Goal: Task Accomplishment & Management: Complete application form

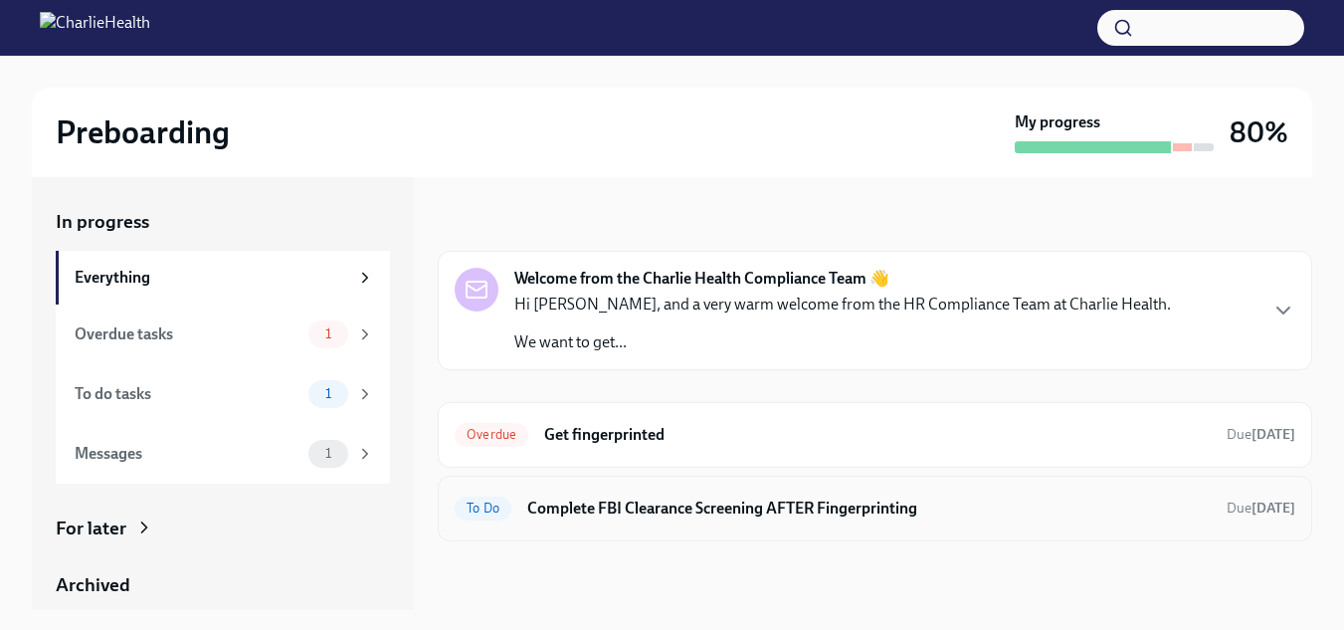
click at [484, 504] on span "To Do" at bounding box center [483, 507] width 57 height 15
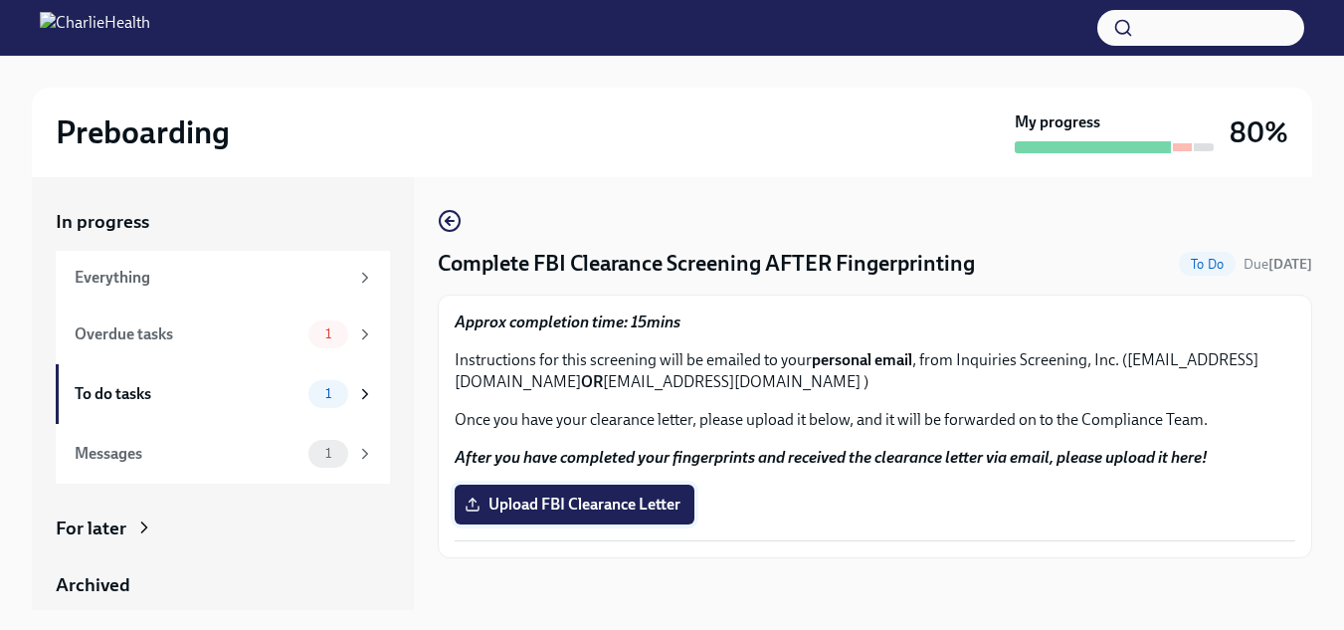
click at [676, 501] on span "Upload FBI Clearance Letter" at bounding box center [574, 504] width 212 height 20
click at [0, 0] on input "Upload FBI Clearance Letter" at bounding box center [0, 0] width 0 height 0
click at [597, 501] on span "Upload FBI Clearance Letter" at bounding box center [574, 504] width 212 height 20
click at [0, 0] on input "Upload FBI Clearance Letter" at bounding box center [0, 0] width 0 height 0
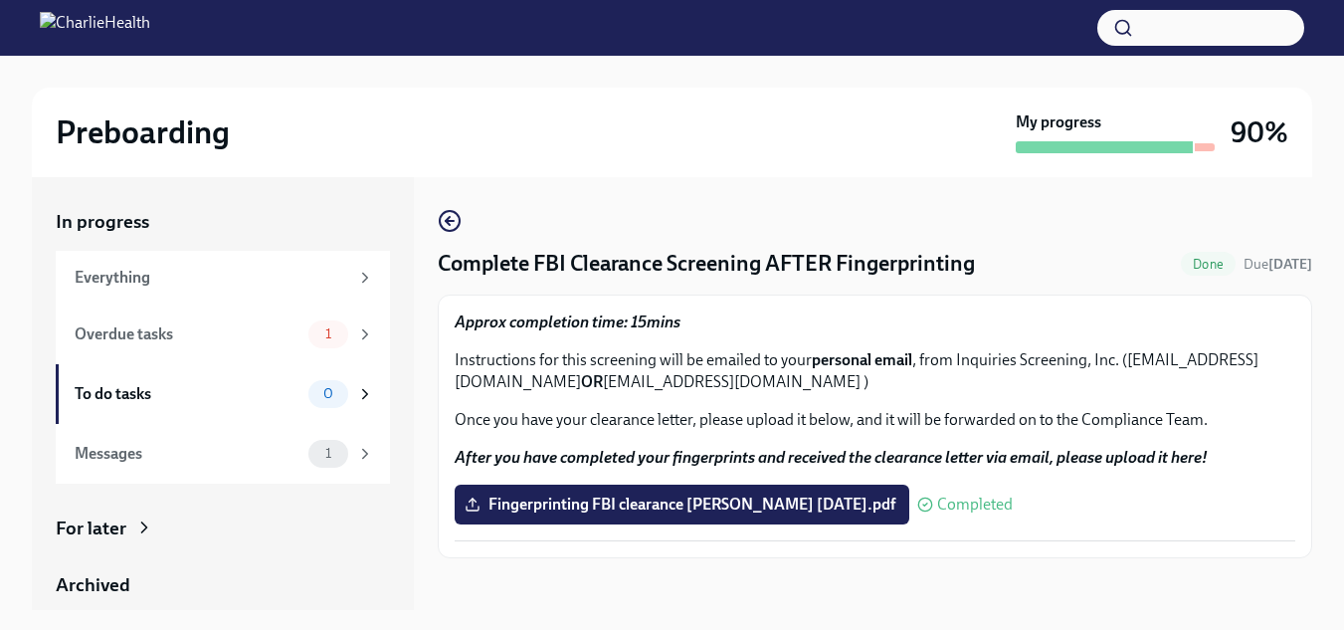
click at [603, 385] on strong "OR" at bounding box center [592, 381] width 22 height 19
drag, startPoint x: 718, startPoint y: 385, endPoint x: 460, endPoint y: 384, distance: 257.6
click at [460, 384] on p "Instructions for this screening will be emailed to your personal email , from I…" at bounding box center [875, 371] width 840 height 44
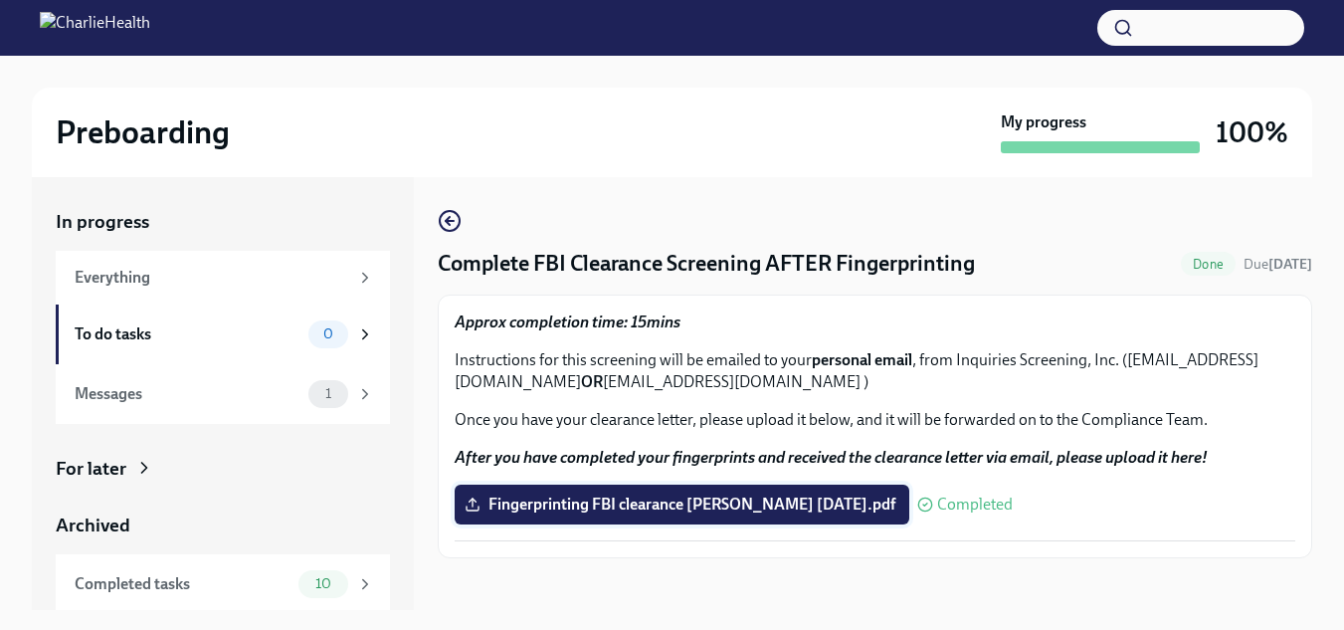
click at [683, 501] on span "Fingerprinting FBI clearance Stephanie 9-17-2025.pdf" at bounding box center [681, 504] width 427 height 20
click at [0, 0] on input "Fingerprinting FBI clearance Stephanie 9-17-2025.pdf" at bounding box center [0, 0] width 0 height 0
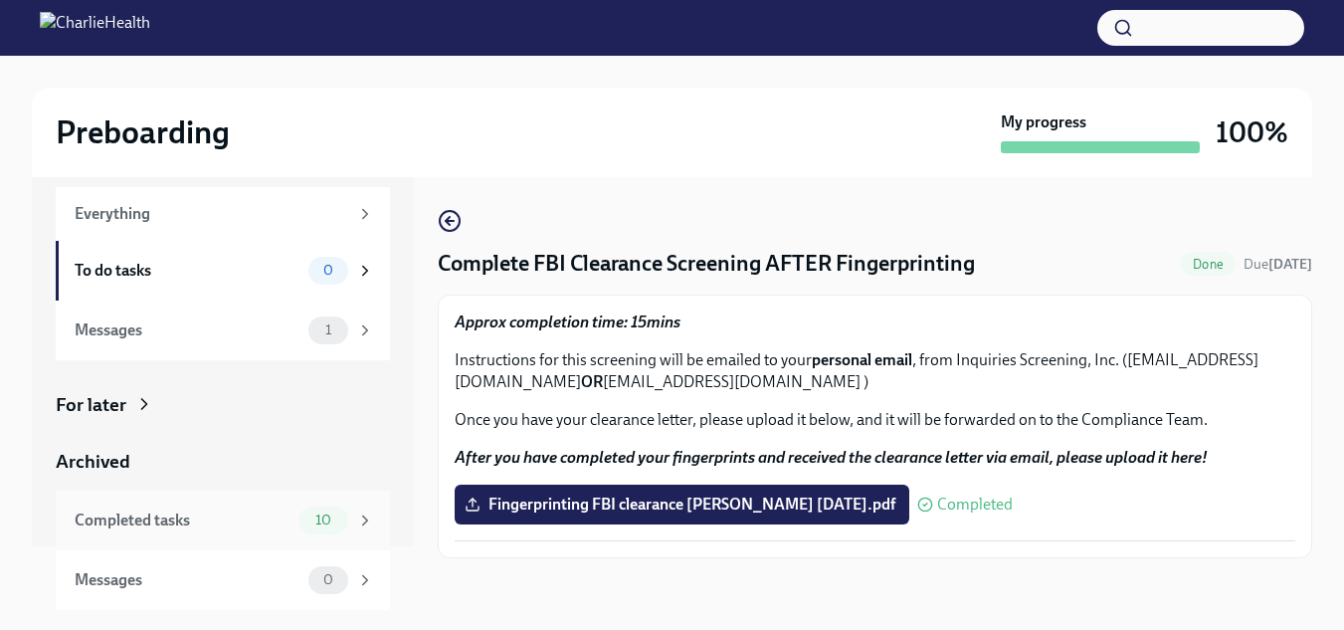
click at [335, 519] on div "10" at bounding box center [336, 520] width 76 height 28
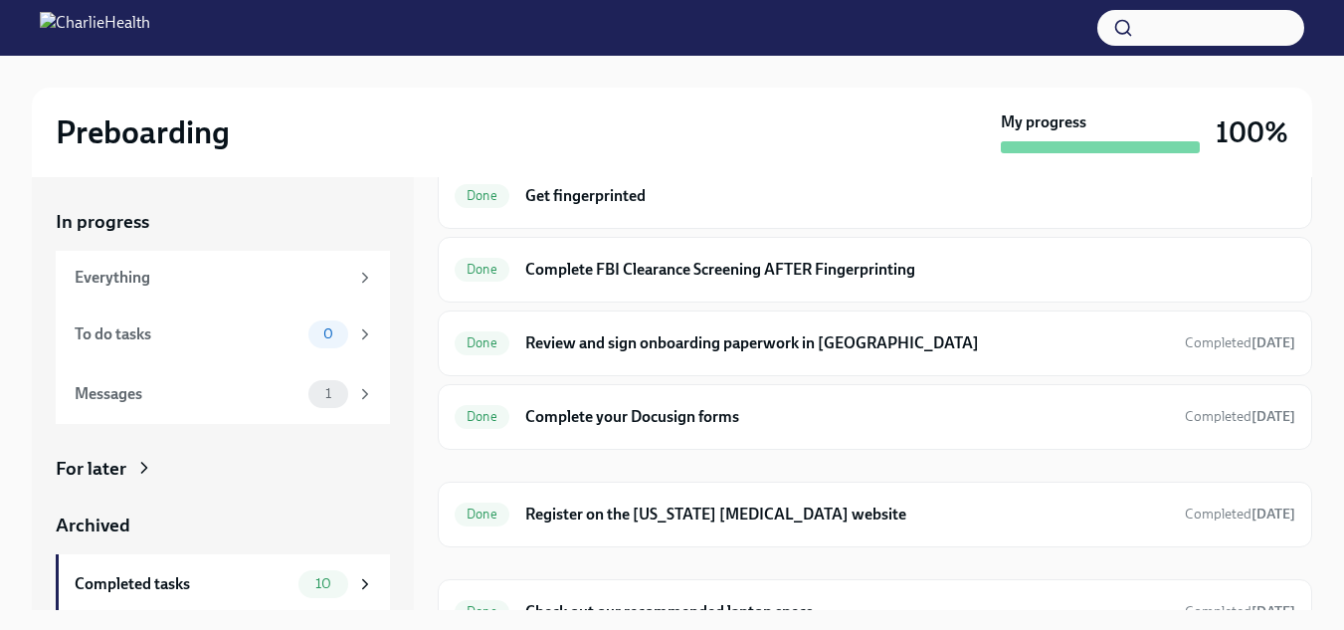
scroll to position [390, 0]
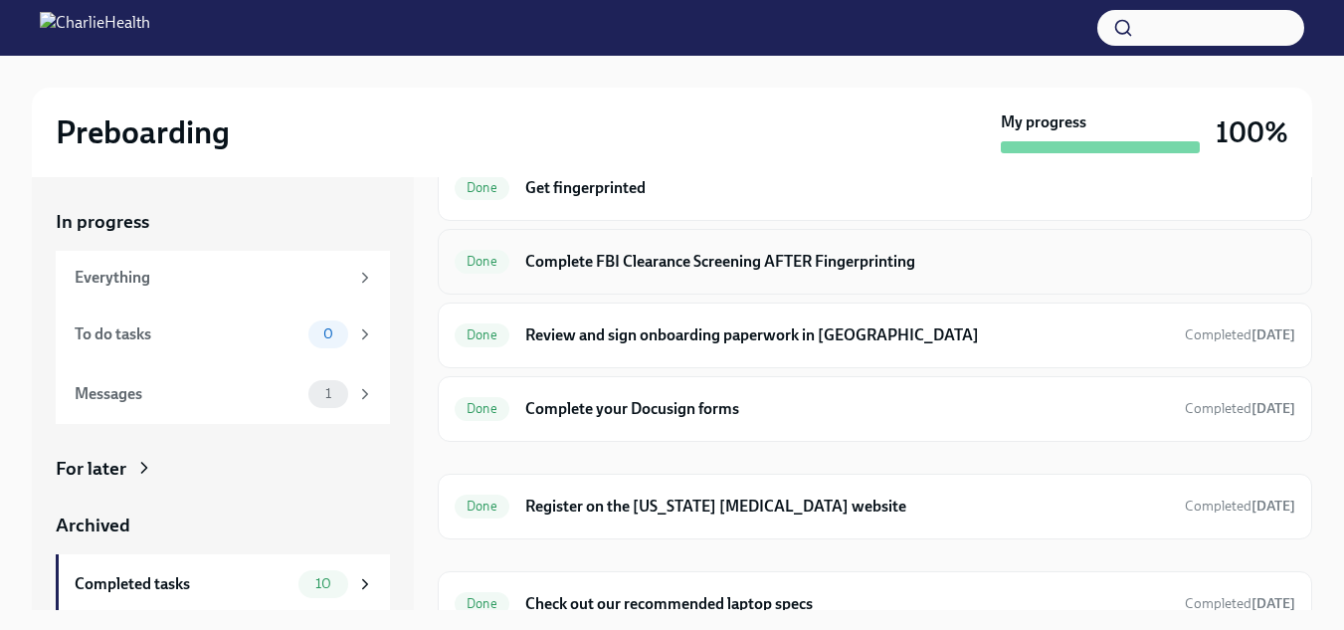
click at [640, 261] on h6 "Complete FBI Clearance Screening AFTER Fingerprinting" at bounding box center [910, 262] width 770 height 22
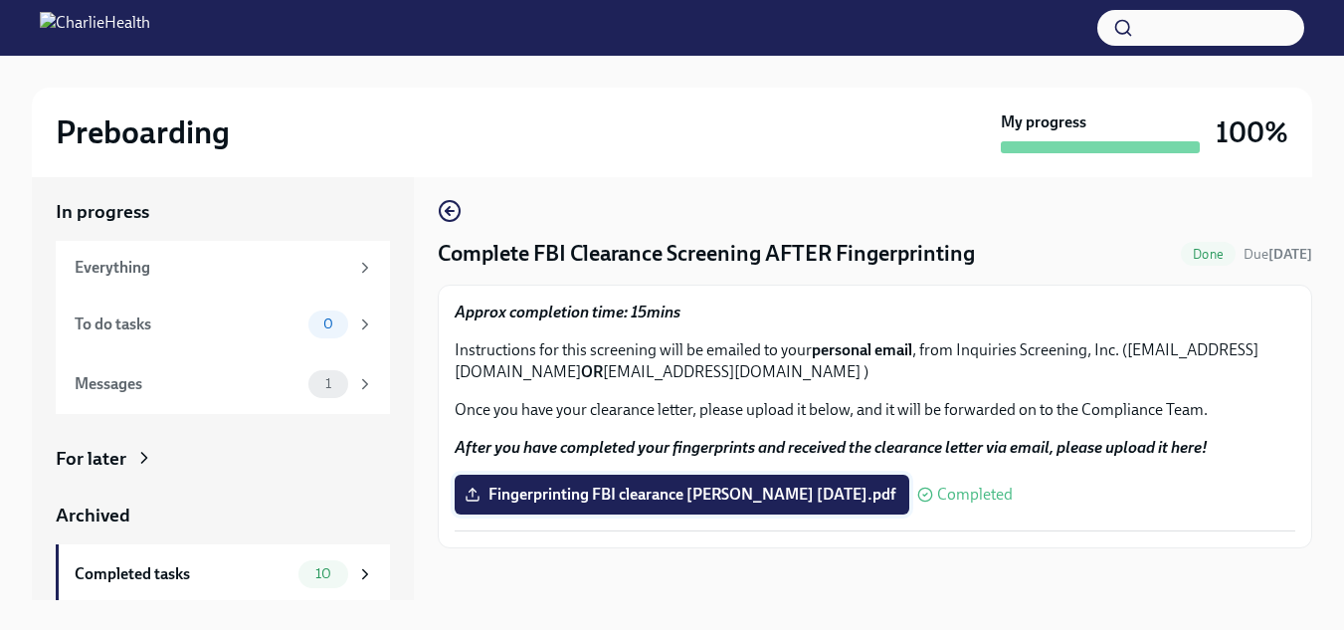
scroll to position [36, 0]
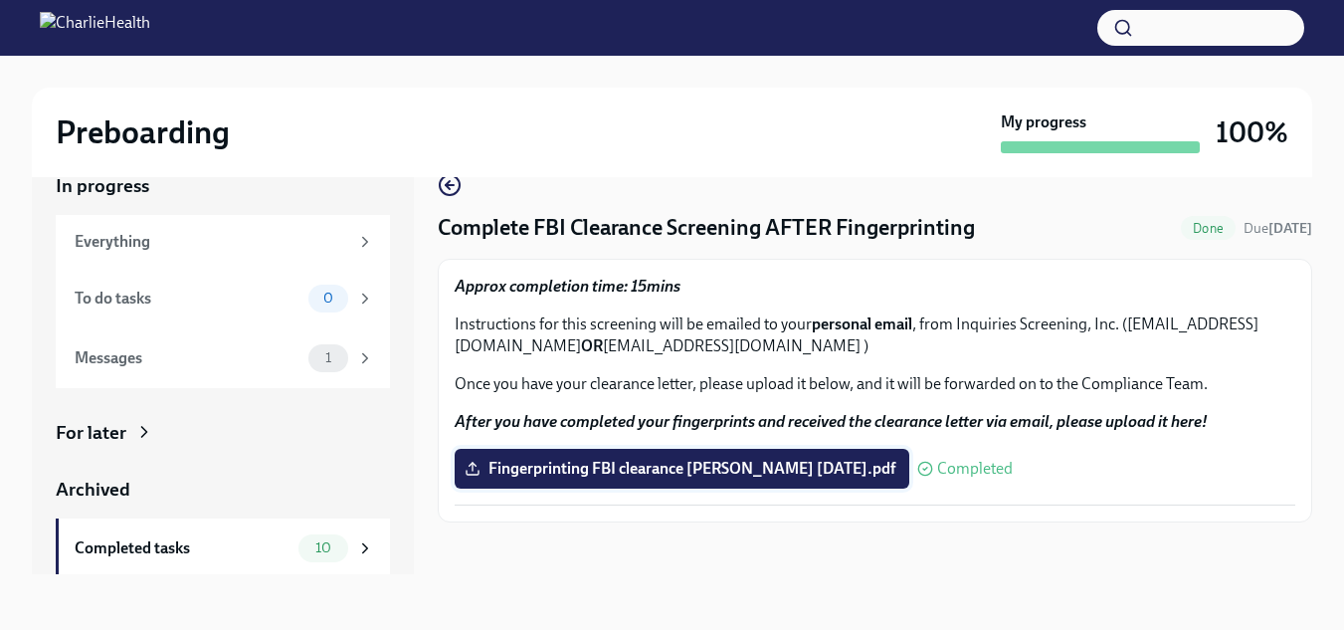
click at [749, 467] on span "Fingerprinting FBI clearance Stephanie 9-17-2025.pdf" at bounding box center [681, 468] width 427 height 20
click at [0, 0] on input "Fingerprinting FBI clearance Stephanie 9-17-2025.pdf" at bounding box center [0, 0] width 0 height 0
click at [450, 185] on icon "button" at bounding box center [450, 185] width 8 height 0
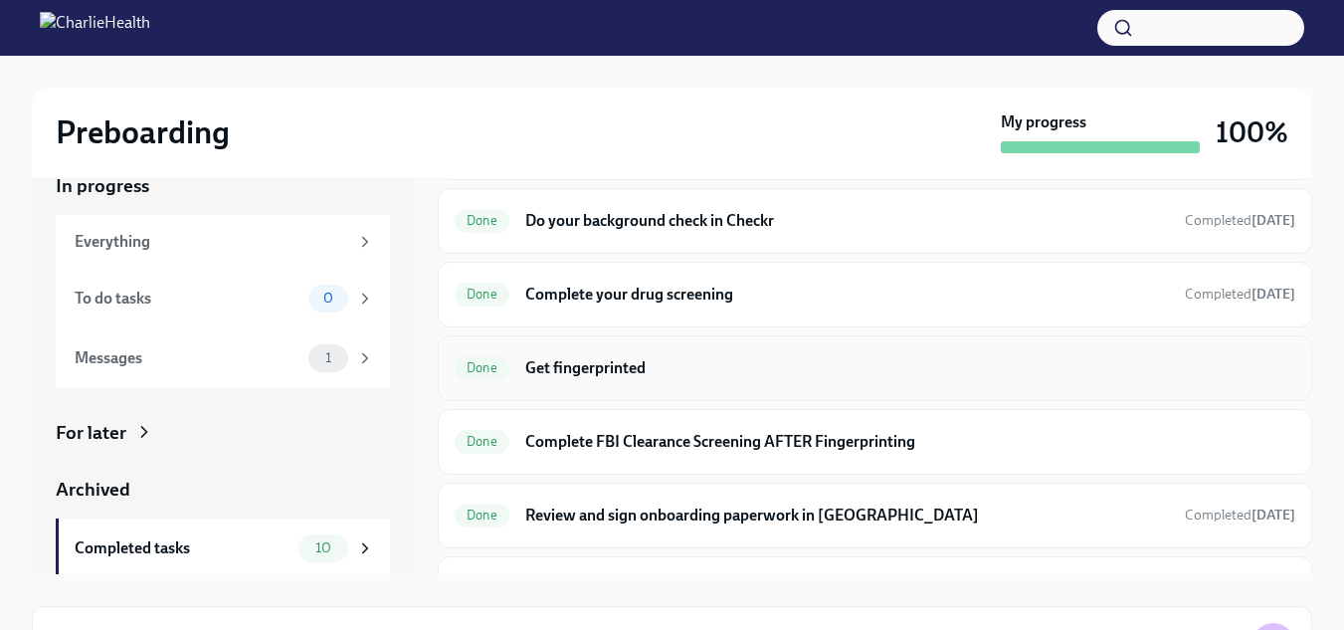
scroll to position [185, 0]
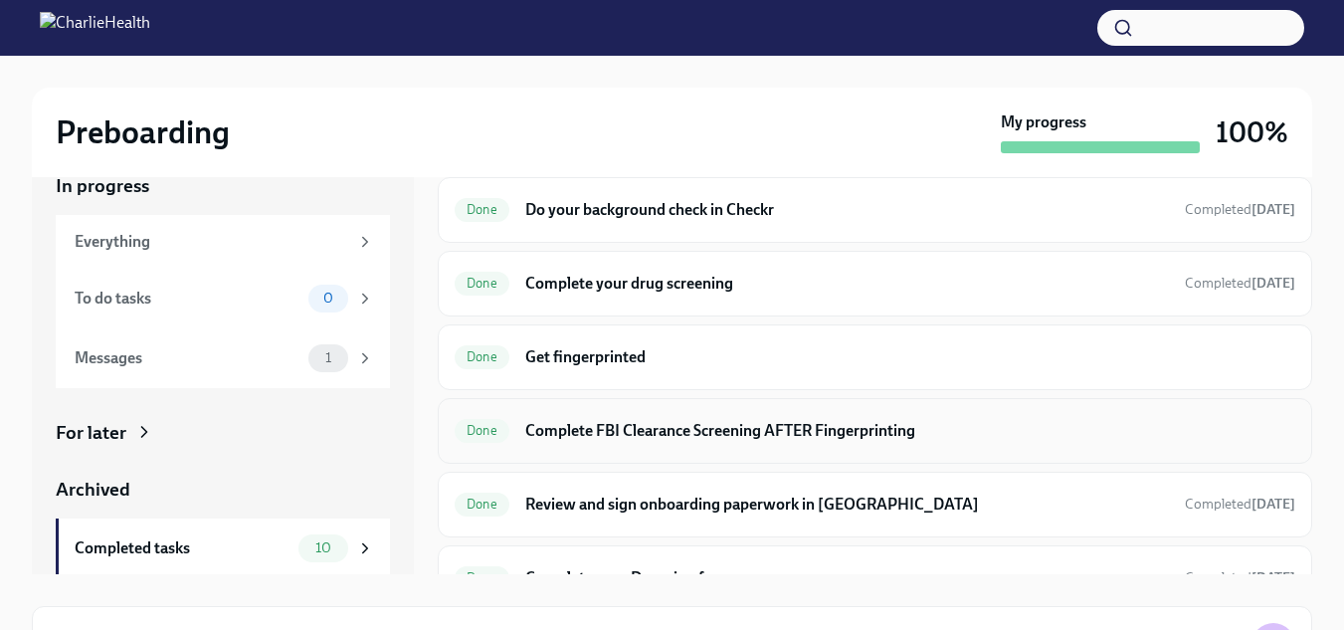
click at [885, 424] on h6 "Complete FBI Clearance Screening AFTER Fingerprinting" at bounding box center [910, 431] width 770 height 22
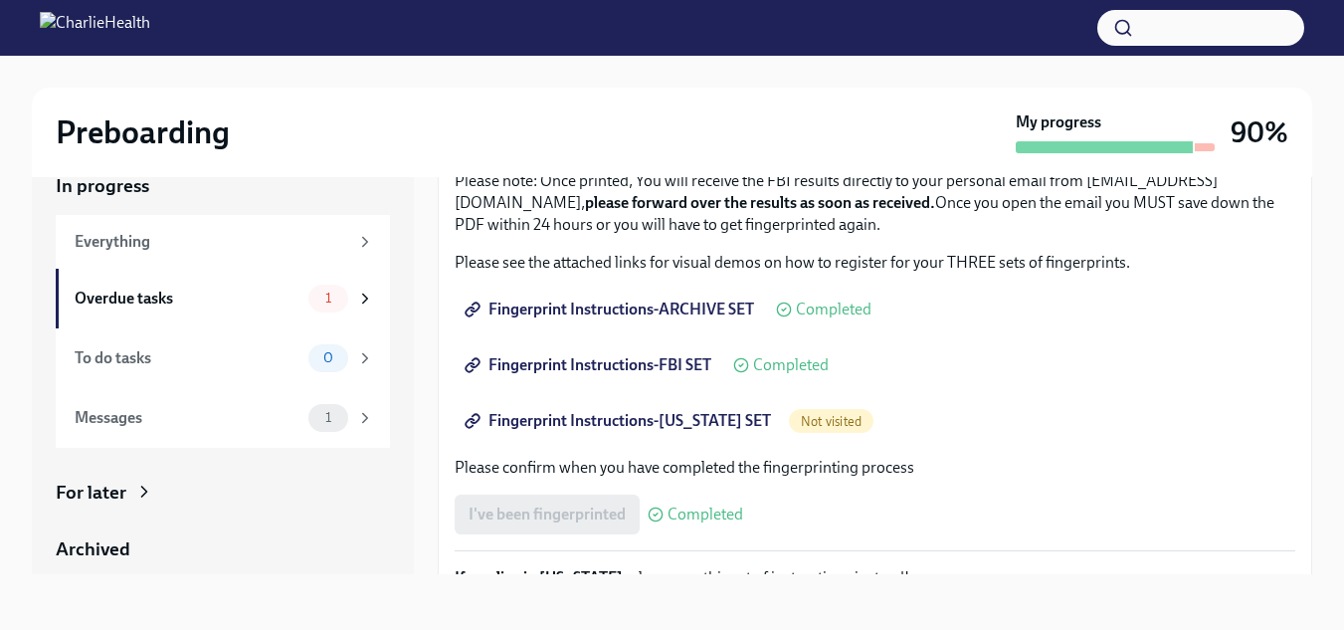
scroll to position [201, 0]
click at [730, 421] on span "Fingerprint Instructions-[US_STATE] SET" at bounding box center [619, 423] width 302 height 20
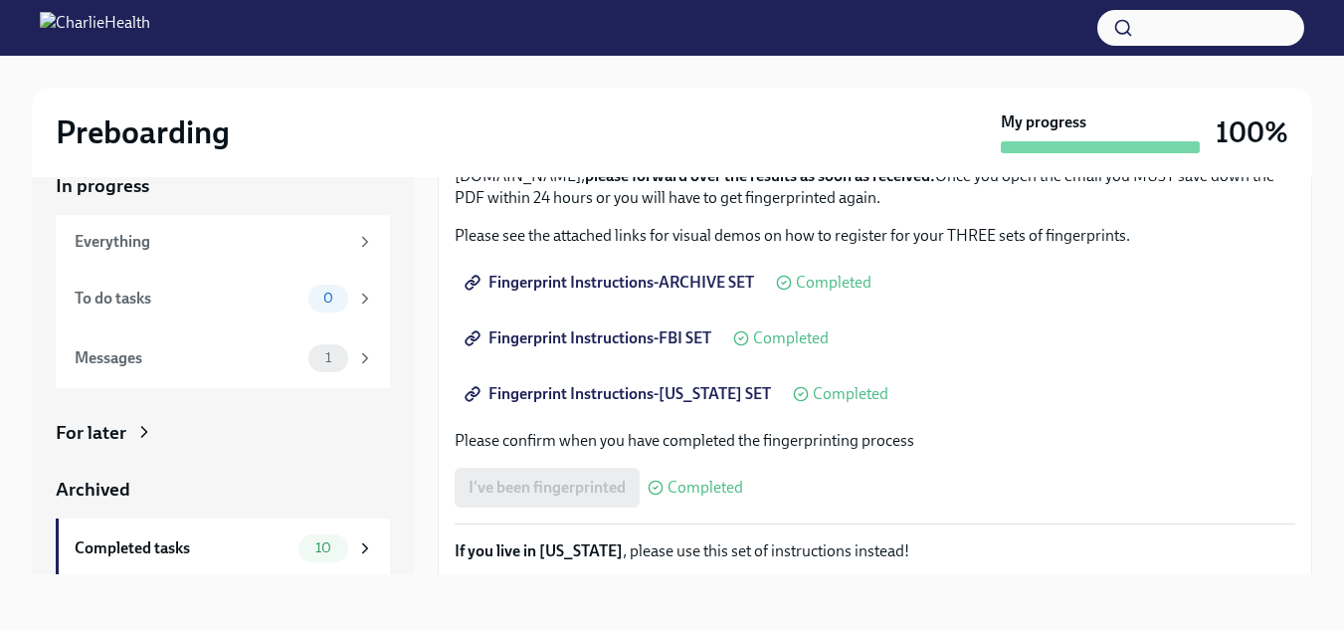
scroll to position [228, 0]
click at [793, 400] on icon at bounding box center [801, 396] width 16 height 16
click at [814, 399] on span "Completed" at bounding box center [851, 396] width 76 height 16
click at [815, 399] on span "Completed" at bounding box center [851, 396] width 76 height 16
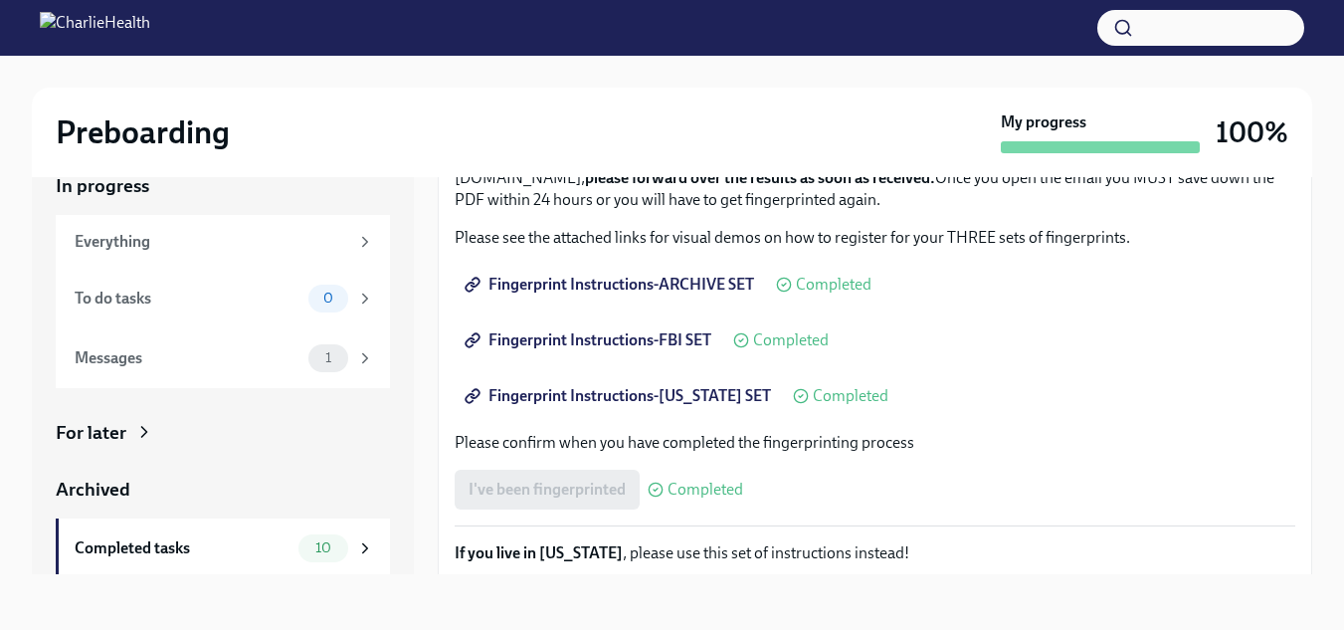
click at [718, 394] on span "Fingerprint Instructions-[US_STATE] SET" at bounding box center [619, 396] width 302 height 20
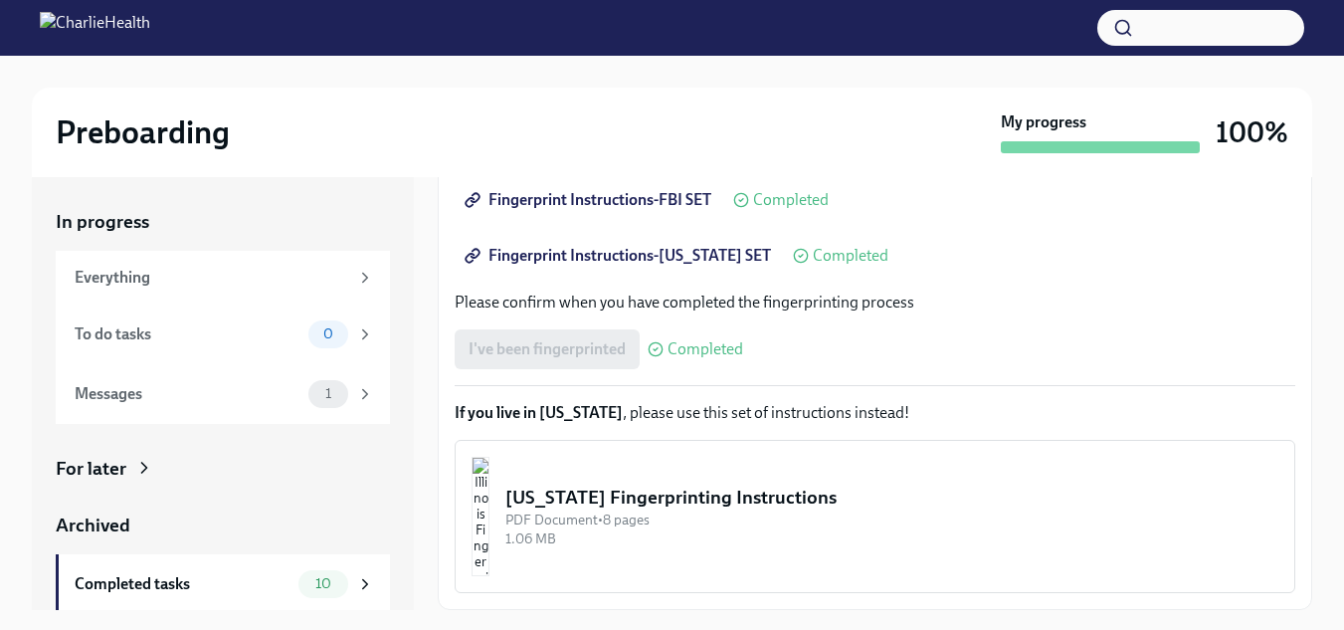
click at [563, 351] on div "I've been fingerprinted Completed" at bounding box center [599, 349] width 288 height 40
click at [702, 251] on span "Fingerprint Instructions-[US_STATE] SET" at bounding box center [619, 256] width 302 height 20
